Goal: Task Accomplishment & Management: Manage account settings

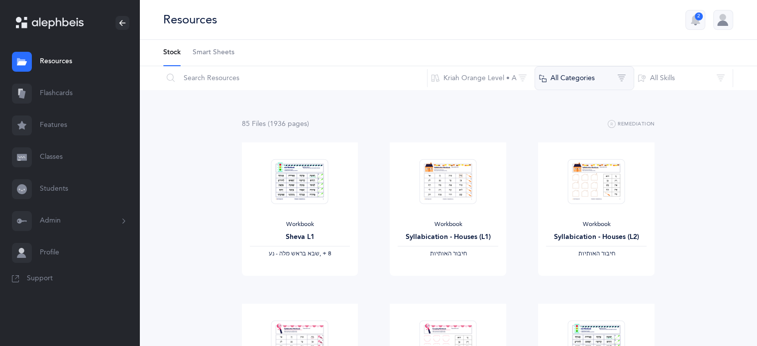
click at [580, 81] on button "All Categories" at bounding box center [585, 78] width 100 height 24
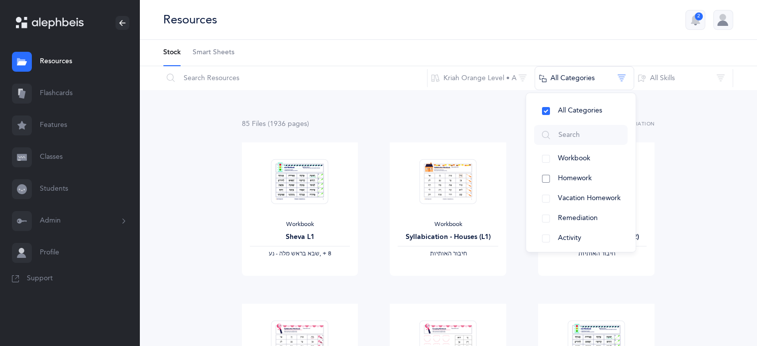
click at [544, 178] on button "Homework" at bounding box center [581, 179] width 94 height 20
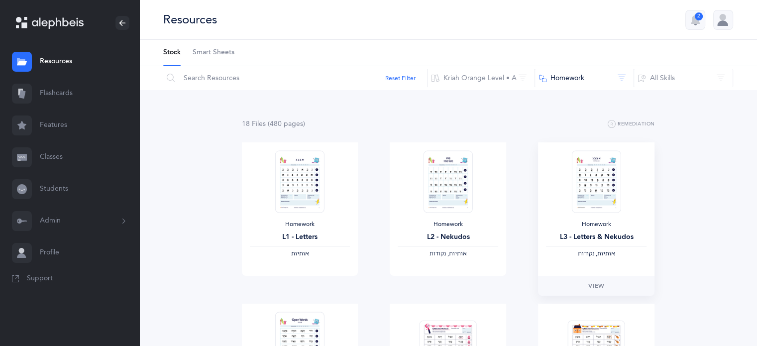
click at [588, 183] on img at bounding box center [596, 181] width 49 height 62
click at [595, 284] on span "View" at bounding box center [596, 285] width 16 height 9
click at [56, 127] on link "Features" at bounding box center [69, 126] width 139 height 32
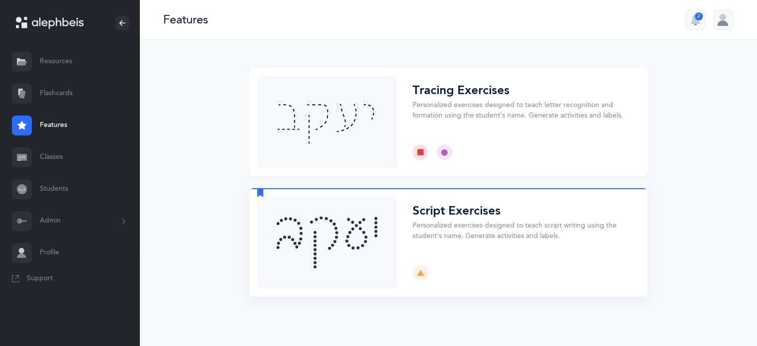
click at [446, 209] on button "Choose" at bounding box center [448, 242] width 398 height 109
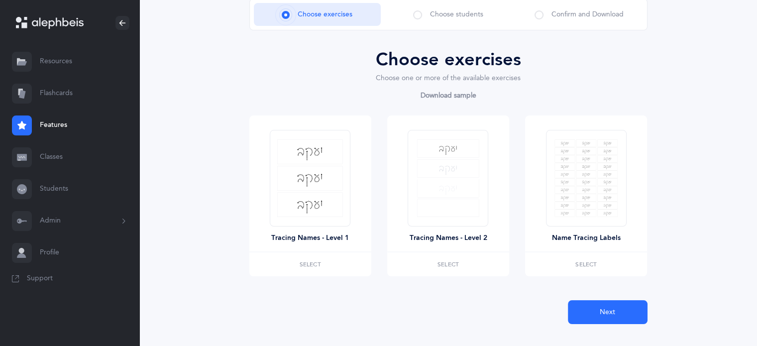
scroll to position [87, 0]
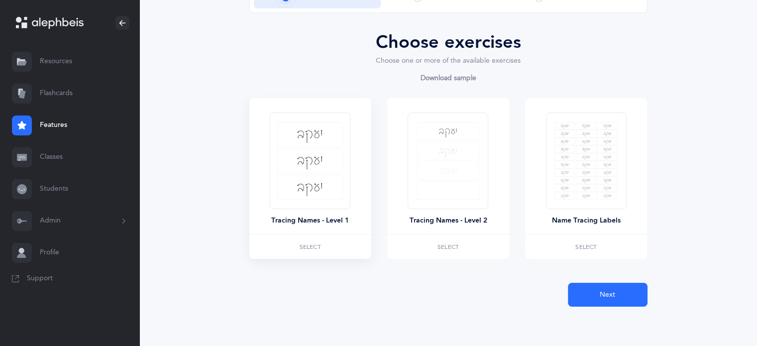
click at [321, 161] on img at bounding box center [310, 161] width 66 height 78
click at [313, 244] on span "Select" at bounding box center [310, 247] width 21 height 6
click at [444, 248] on span "Select" at bounding box center [448, 247] width 21 height 6
click at [309, 248] on span "Remove" at bounding box center [310, 247] width 26 height 6
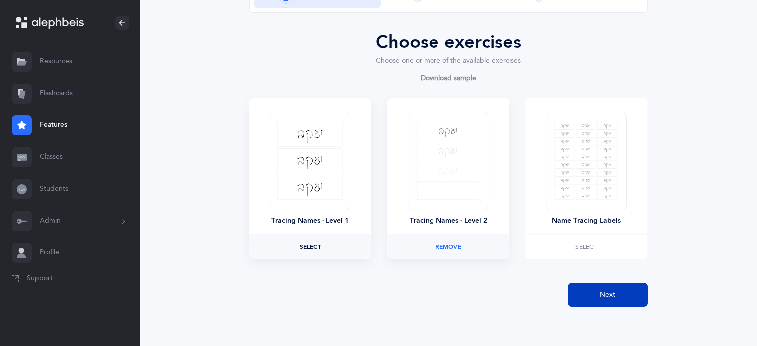
click at [598, 286] on button "Next" at bounding box center [608, 295] width 80 height 24
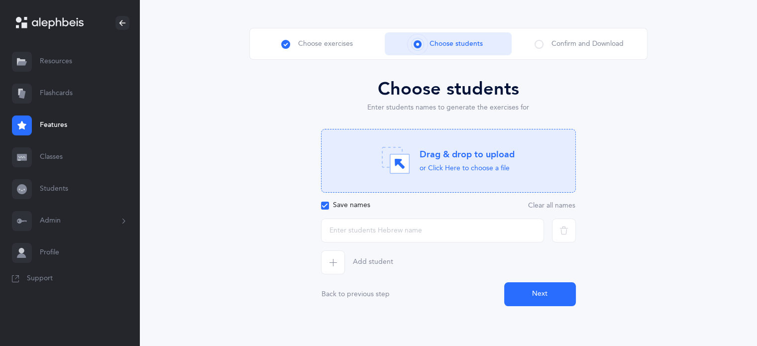
click at [54, 189] on link "Students" at bounding box center [69, 189] width 139 height 32
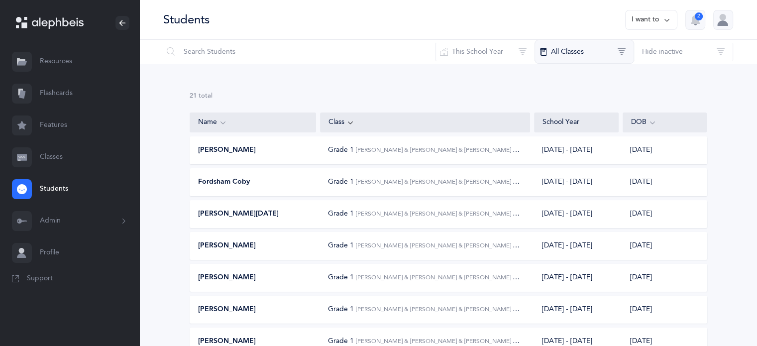
click at [563, 53] on button "All Classes" at bounding box center [585, 52] width 100 height 24
click at [47, 252] on link "Profile" at bounding box center [69, 253] width 139 height 32
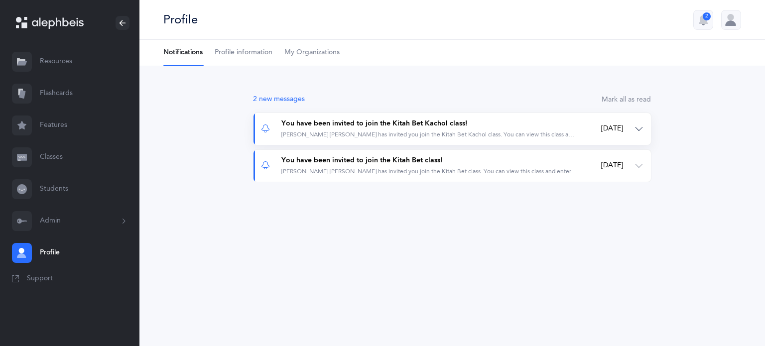
click at [364, 124] on div "You have been invited to join the Kitah Bet Kachol class!" at bounding box center [429, 124] width 296 height 10
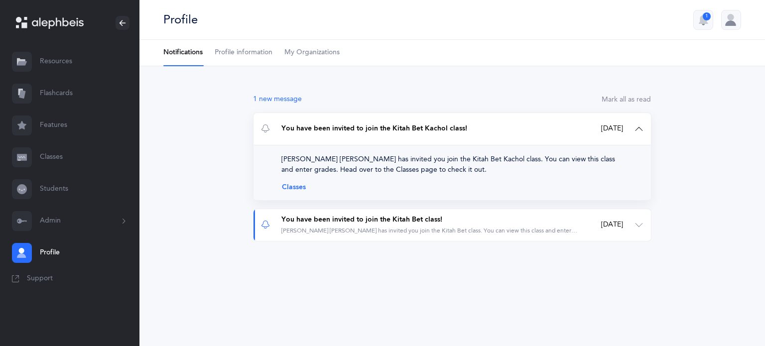
click at [292, 183] on link "Classes" at bounding box center [451, 187] width 341 height 8
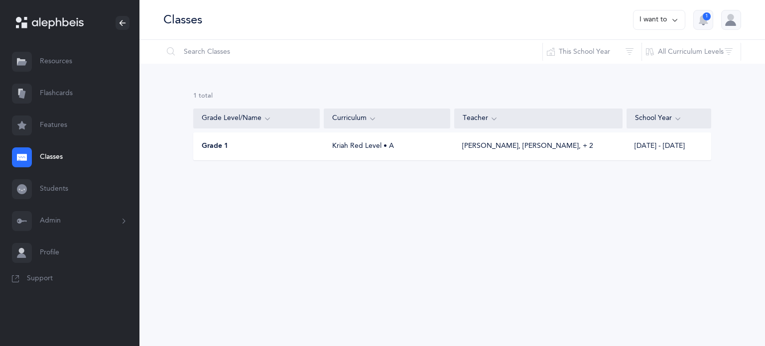
click at [508, 155] on div "Grade 1 Kriah Red Level • A Shani Kaufman, Lean Biton‪, + 2‬ 2025 - 2026" at bounding box center [452, 146] width 518 height 28
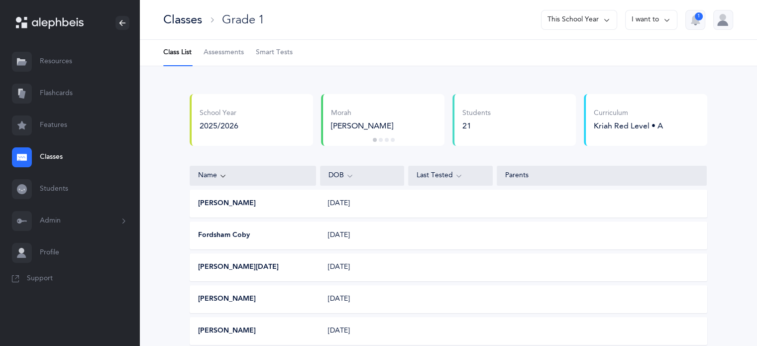
click at [215, 19] on icon at bounding box center [212, 20] width 8 height 8
click at [191, 22] on div "Classes" at bounding box center [182, 19] width 39 height 16
click at [225, 53] on span "Assessments" at bounding box center [224, 53] width 40 height 10
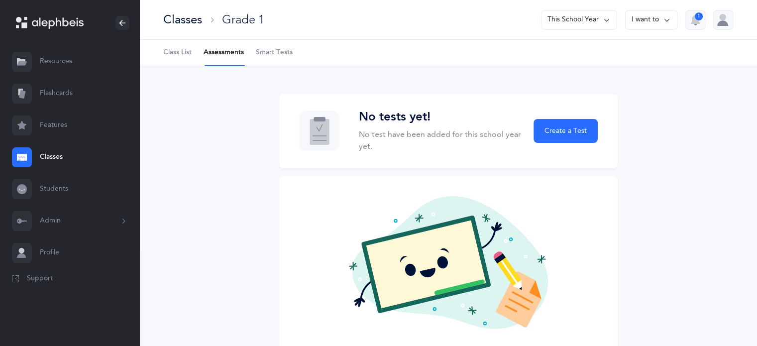
click at [176, 51] on span "Class List" at bounding box center [177, 53] width 28 height 10
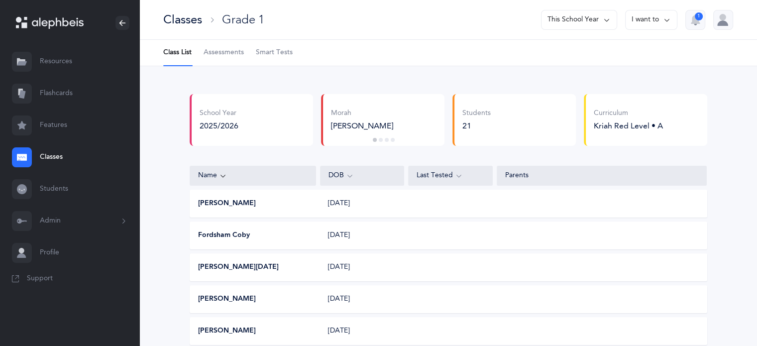
click at [381, 138] on button "2" at bounding box center [381, 140] width 4 height 4
click at [388, 141] on button "3" at bounding box center [387, 140] width 4 height 4
click at [393, 140] on button "4" at bounding box center [393, 140] width 4 height 4
click at [121, 222] on icon at bounding box center [123, 221] width 11 height 8
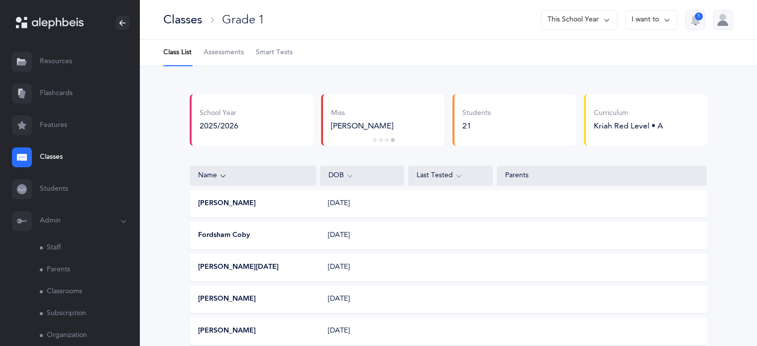
scroll to position [64, 0]
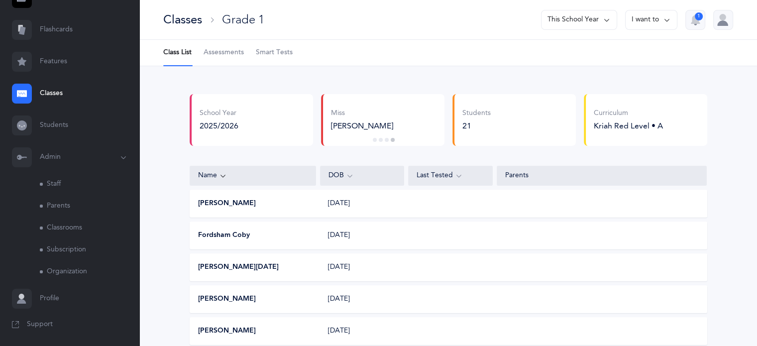
click at [78, 228] on link "Classrooms" at bounding box center [90, 228] width 100 height 22
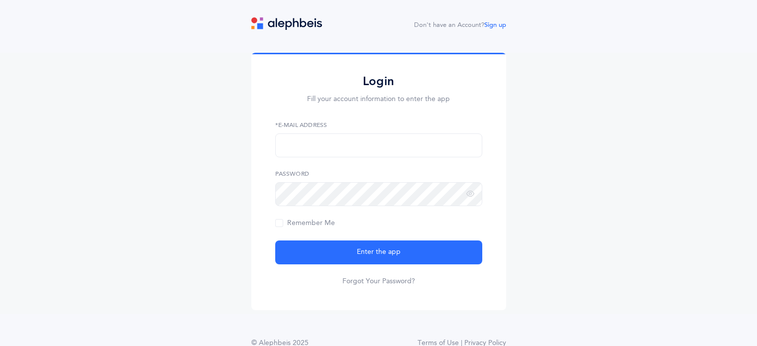
scroll to position [22, 0]
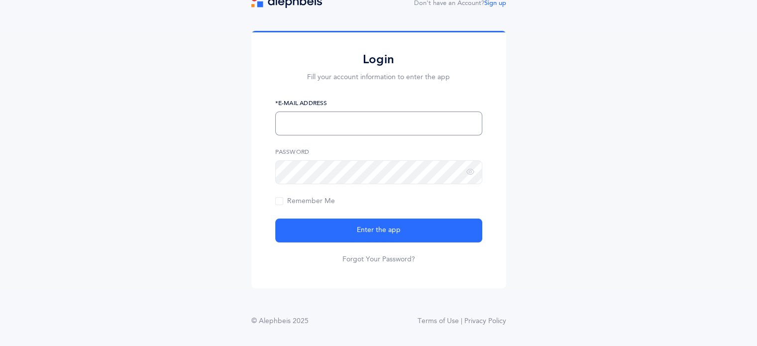
type input "[EMAIL_ADDRESS][DOMAIN_NAME]"
click at [66, 282] on div "Login Fill your account information to enter the app llevy@mercazacademy.org *E…" at bounding box center [378, 161] width 757 height 261
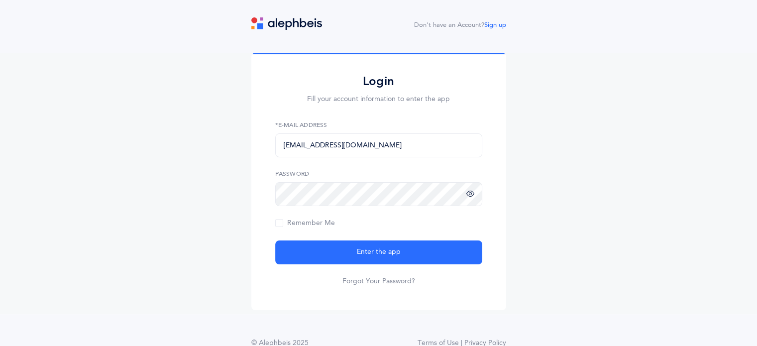
click at [468, 193] on icon at bounding box center [470, 194] width 8 height 9
click at [277, 221] on span "Remember Me" at bounding box center [305, 223] width 60 height 8
click at [0, 0] on input "Remember Me" at bounding box center [0, 0] width 0 height 0
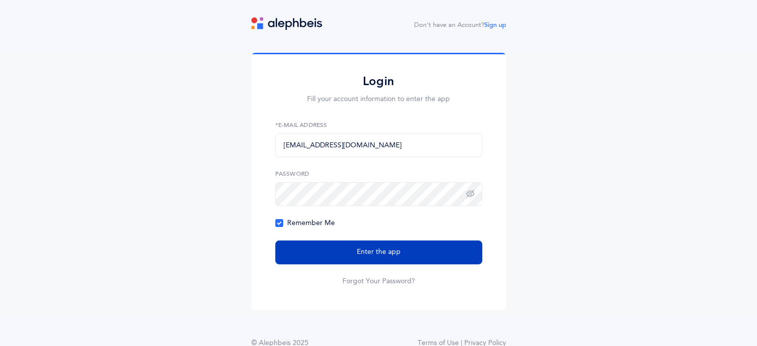
click at [395, 252] on span "Enter the app" at bounding box center [379, 252] width 44 height 10
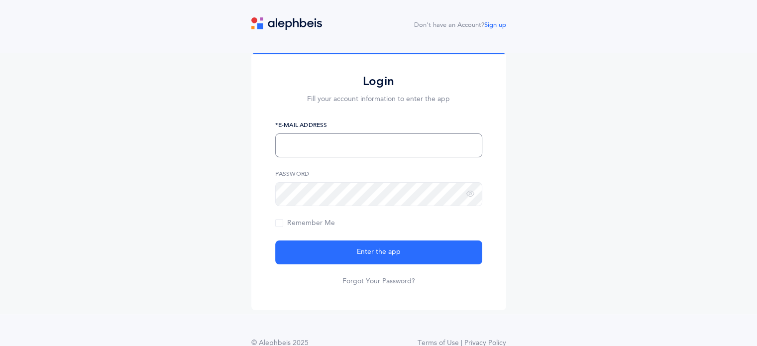
type input "[EMAIL_ADDRESS][DOMAIN_NAME]"
click at [395, 252] on span "Enter the app" at bounding box center [379, 252] width 44 height 10
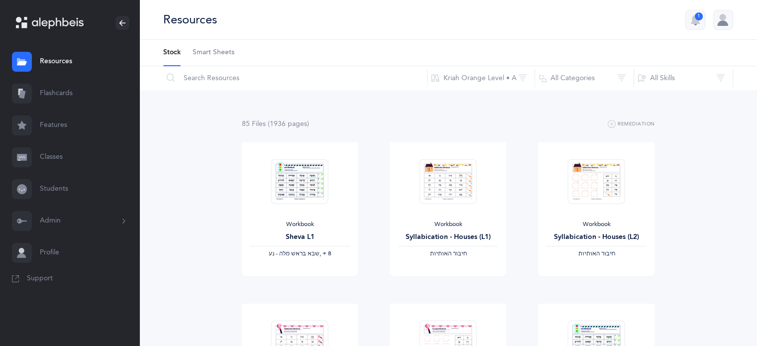
click at [727, 17] on div at bounding box center [723, 20] width 20 height 20
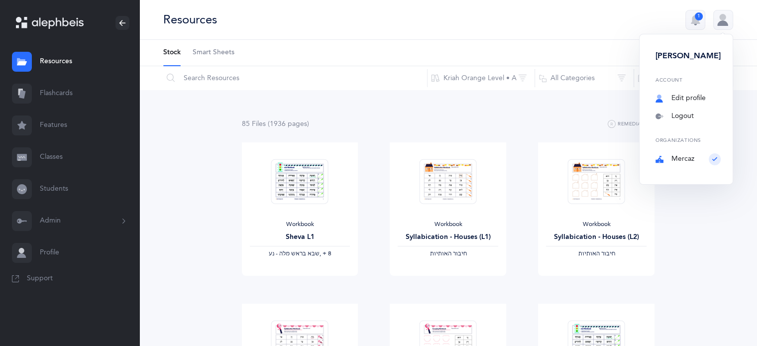
click at [690, 96] on link "Edit profile" at bounding box center [688, 99] width 65 height 10
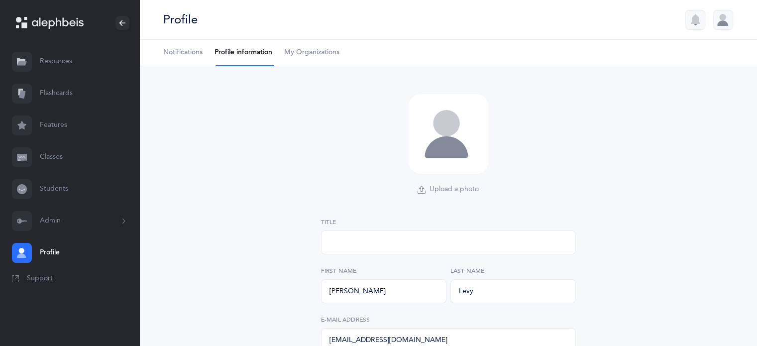
select select "2"
click at [59, 63] on link "Resources" at bounding box center [69, 62] width 139 height 32
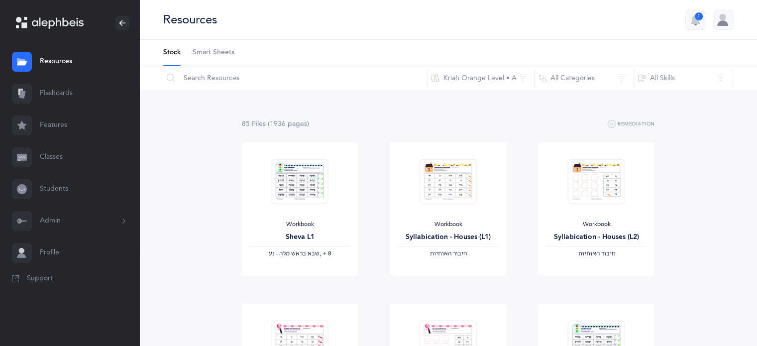
click at [211, 51] on span "Smart Sheets" at bounding box center [214, 53] width 42 height 10
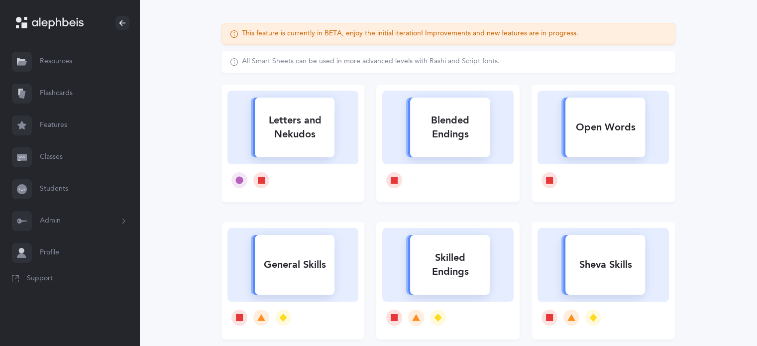
scroll to position [72, 0]
click at [302, 137] on div "Letters and Nekudos" at bounding box center [295, 127] width 80 height 40
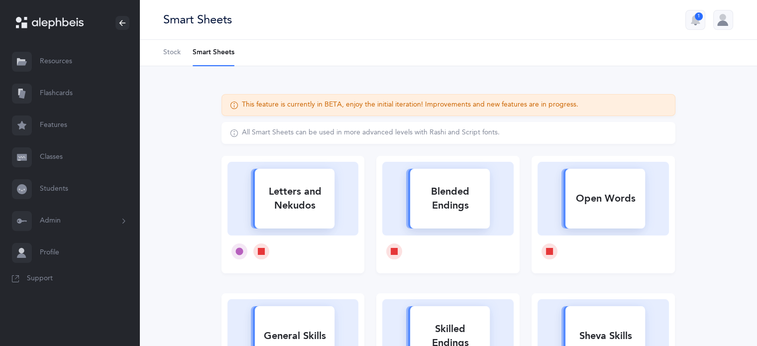
select select
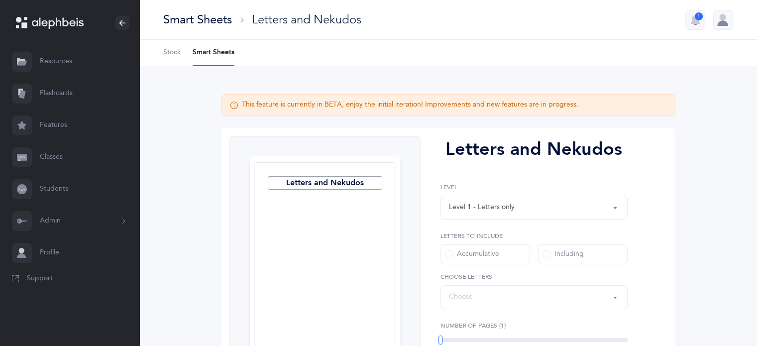
select select "27"
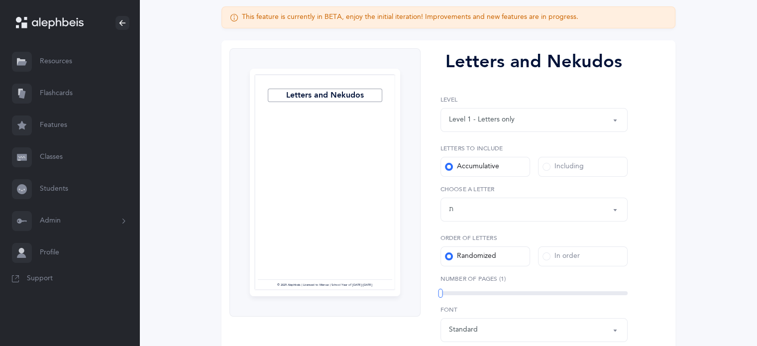
scroll to position [86, 0]
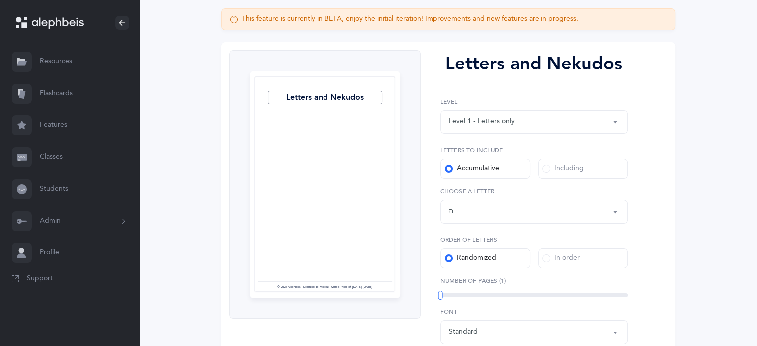
click at [616, 121] on button "Level 1 - Letters only" at bounding box center [534, 122] width 187 height 24
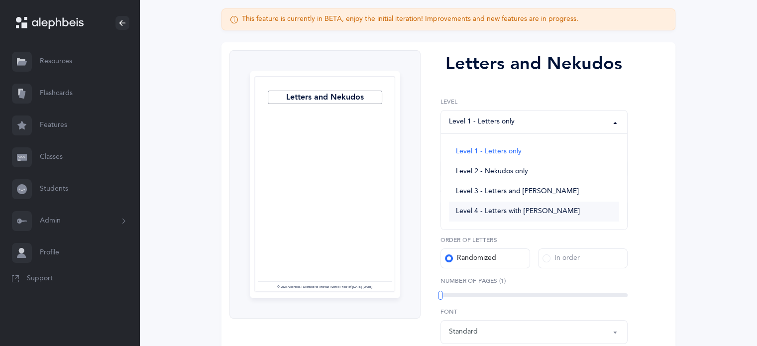
click at [548, 212] on span "Level 4 - Letters with Nekudos" at bounding box center [518, 211] width 124 height 9
select select "4"
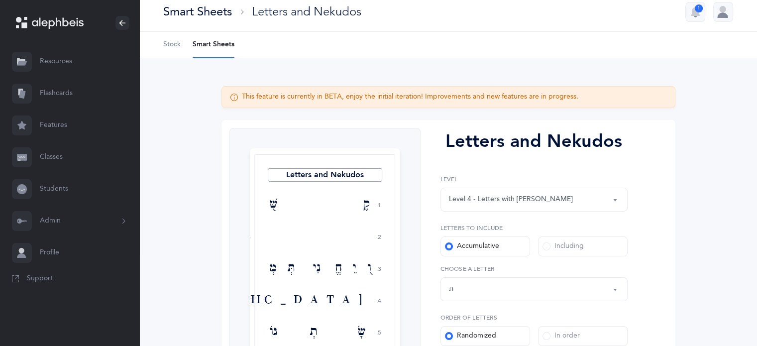
scroll to position [6, 0]
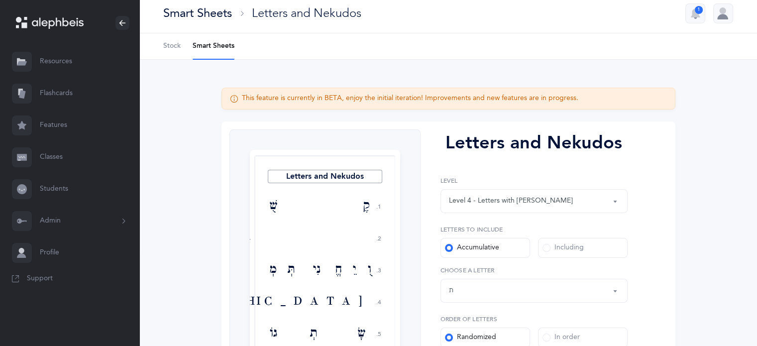
click at [173, 45] on span "Stock" at bounding box center [171, 46] width 17 height 10
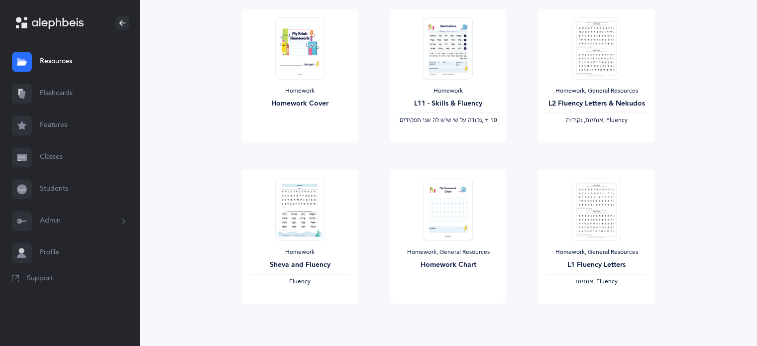
scroll to position [1162, 0]
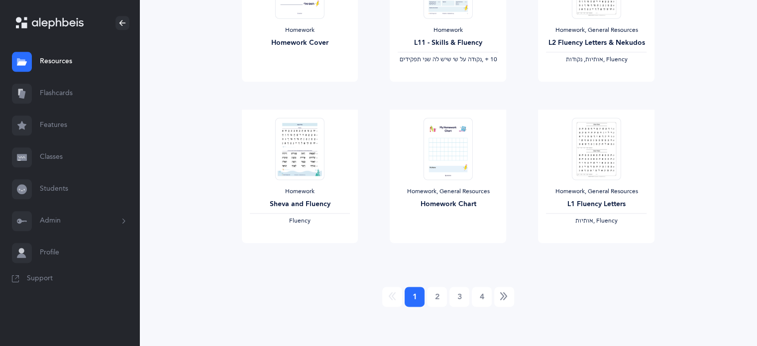
click at [51, 156] on link "Classes" at bounding box center [69, 157] width 139 height 32
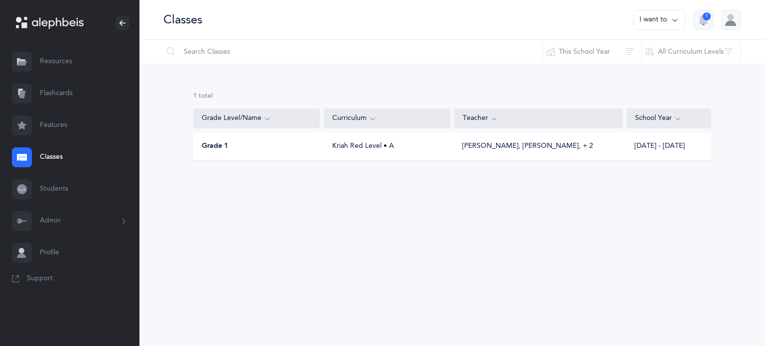
click at [671, 19] on icon at bounding box center [675, 19] width 8 height 11
click at [263, 118] on icon at bounding box center [267, 118] width 8 height 11
click at [49, 183] on link "Students" at bounding box center [69, 189] width 139 height 32
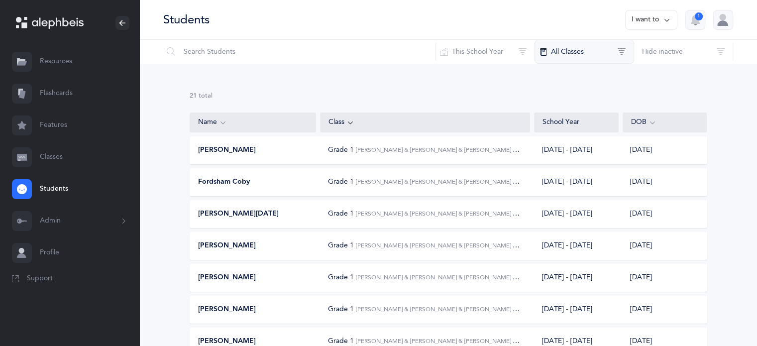
click at [588, 51] on button "All Classes" at bounding box center [585, 52] width 100 height 24
click at [700, 45] on button "Hide inactive" at bounding box center [684, 52] width 100 height 24
click at [688, 101] on span "Show Inactive" at bounding box center [671, 104] width 43 height 8
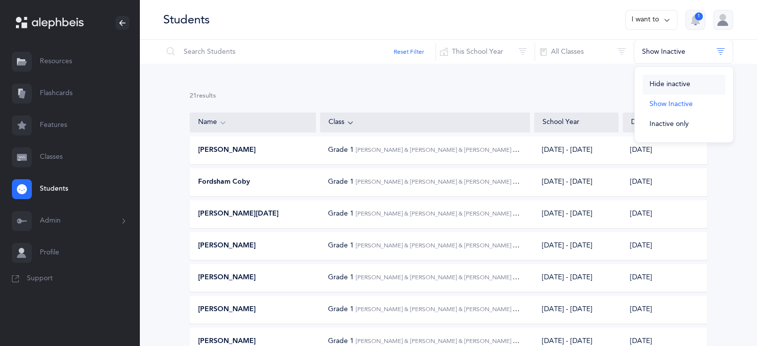
click at [678, 83] on span "Hide inactive" at bounding box center [670, 84] width 41 height 8
click at [52, 62] on link "Resources" at bounding box center [69, 62] width 139 height 32
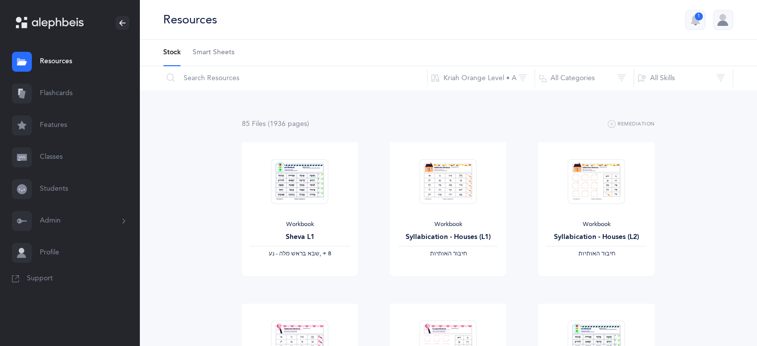
click at [694, 21] on icon "button" at bounding box center [695, 19] width 9 height 9
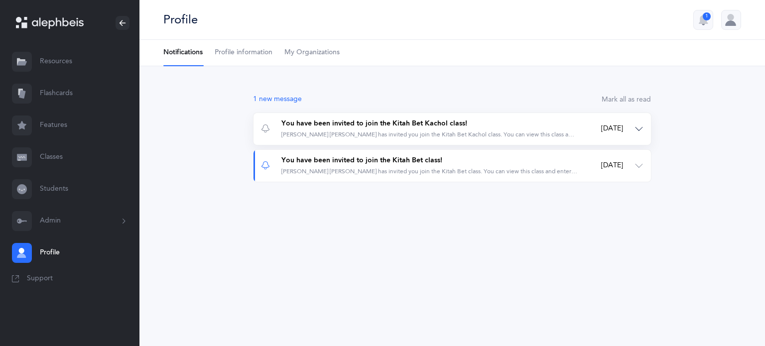
click at [641, 129] on button "You have been invited to join the Kitah Bet Kachol class! [PERSON_NAME] [PERSON…" at bounding box center [451, 129] width 397 height 32
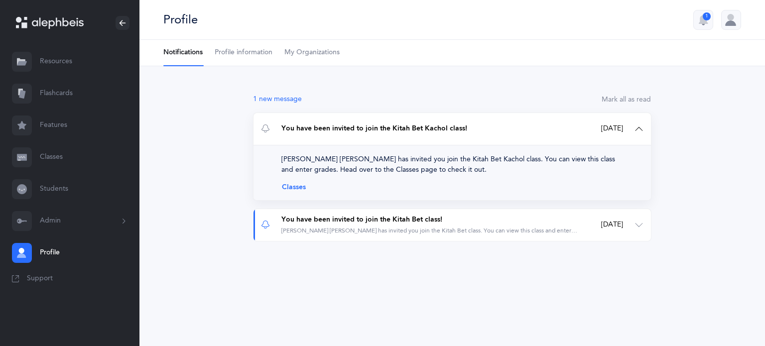
click at [348, 163] on div "[PERSON_NAME] [PERSON_NAME] has invited you join the Kitah Bet Kachol class. Yo…" at bounding box center [451, 164] width 341 height 21
click at [296, 187] on link "Classes" at bounding box center [451, 187] width 341 height 8
